Goal: Information Seeking & Learning: Learn about a topic

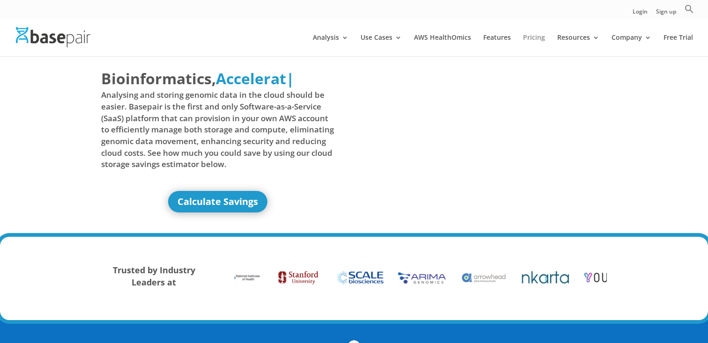
click at [533, 35] on link "Pricing" at bounding box center [534, 45] width 22 height 22
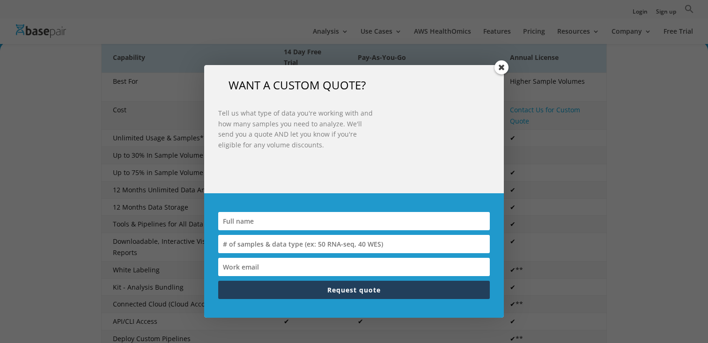
scroll to position [200, 0]
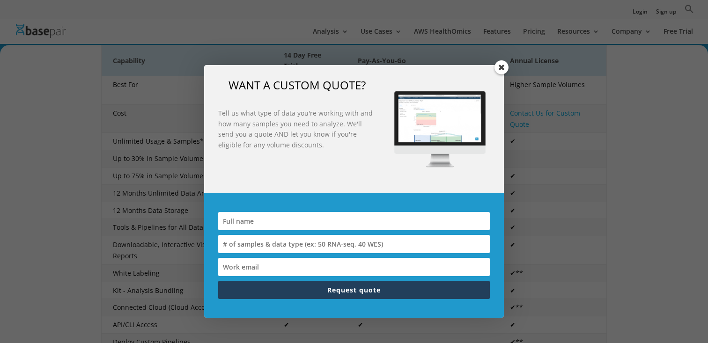
click at [504, 70] on span at bounding box center [501, 67] width 14 height 14
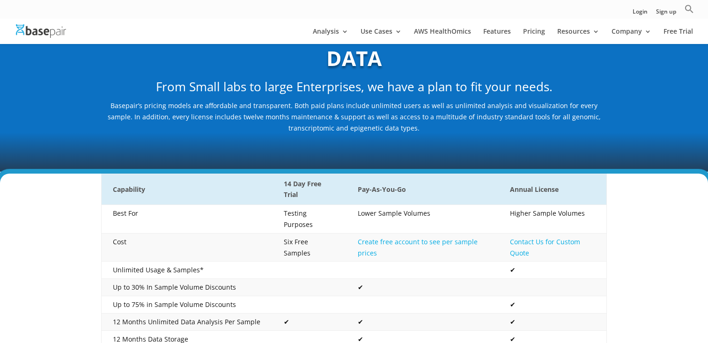
scroll to position [60, 0]
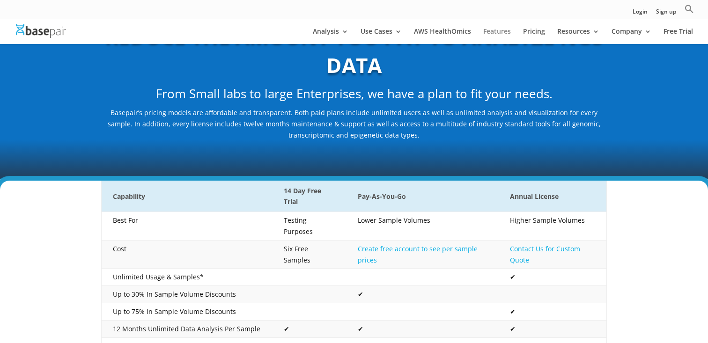
click at [497, 37] on link "Features" at bounding box center [497, 36] width 28 height 16
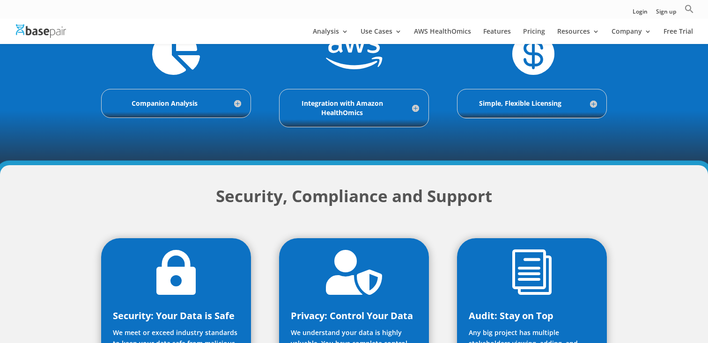
scroll to position [504, 0]
